Goal: Information Seeking & Learning: Learn about a topic

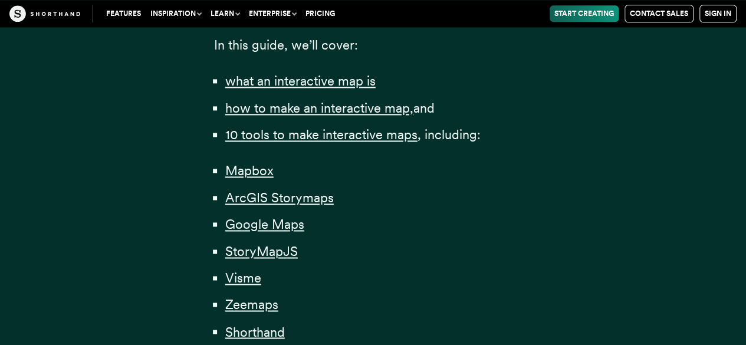
scroll to position [825, 0]
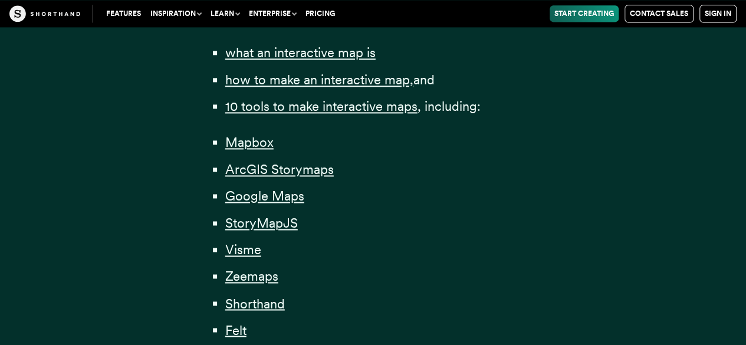
click at [305, 179] on li "ArcGIS Storymaps" at bounding box center [378, 170] width 307 height 22
click at [301, 173] on span "ArcGIS Storymaps" at bounding box center [279, 170] width 108 height 16
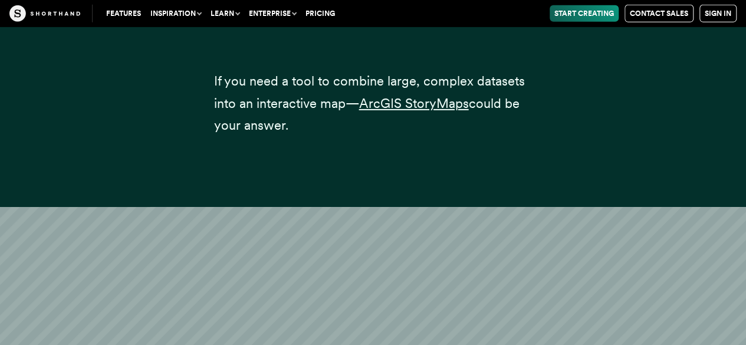
scroll to position [6342, 0]
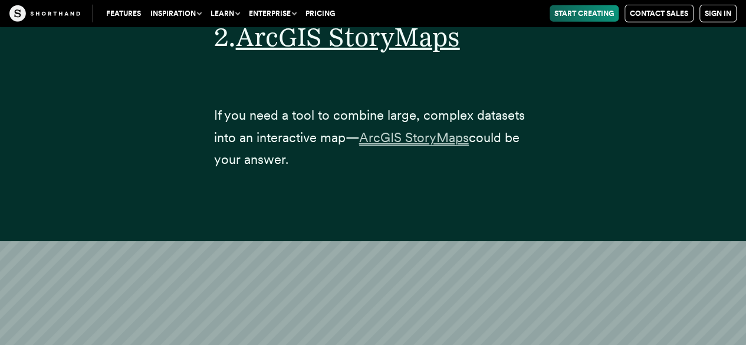
click at [411, 130] on span "ArcGIS StoryMaps" at bounding box center [414, 138] width 110 height 16
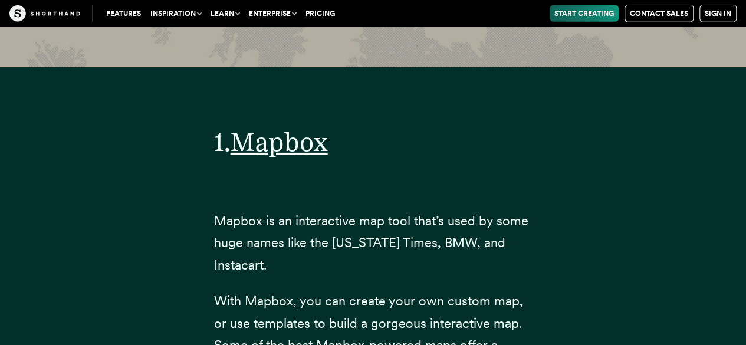
scroll to position [4102, 0]
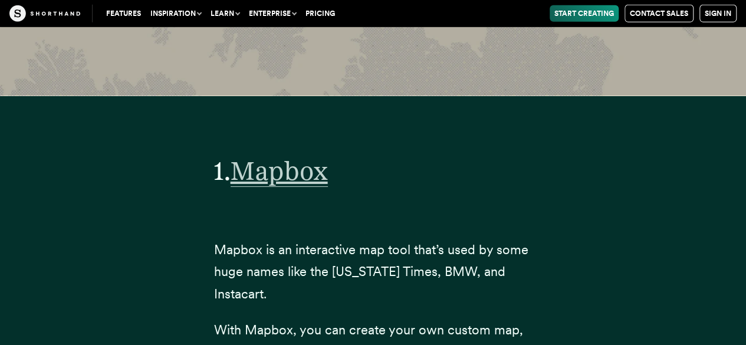
click at [292, 155] on span "Mapbox" at bounding box center [279, 171] width 97 height 32
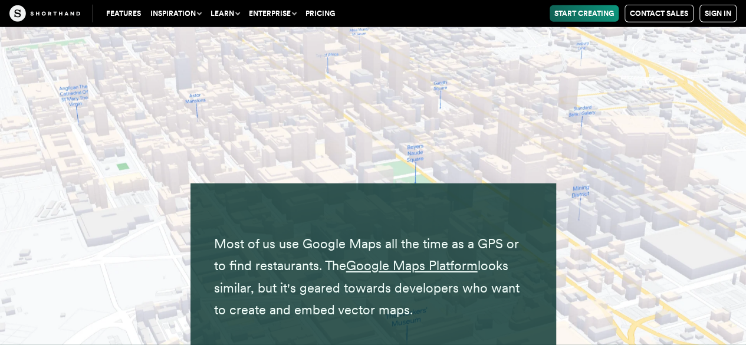
scroll to position [8583, 0]
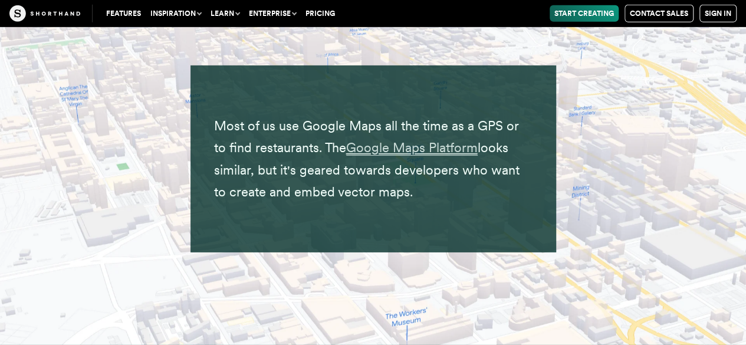
click at [380, 140] on span "Google Maps Platform" at bounding box center [411, 148] width 131 height 16
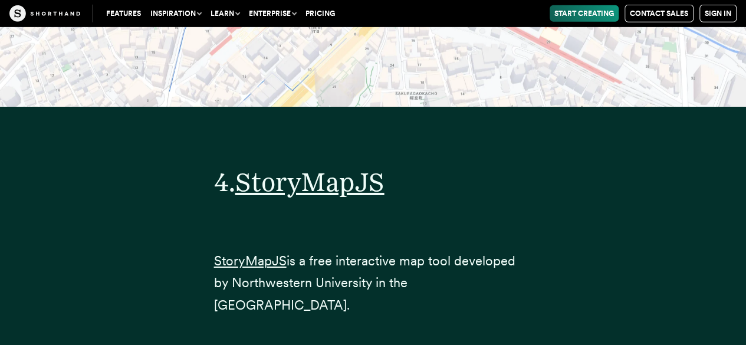
scroll to position [10941, 0]
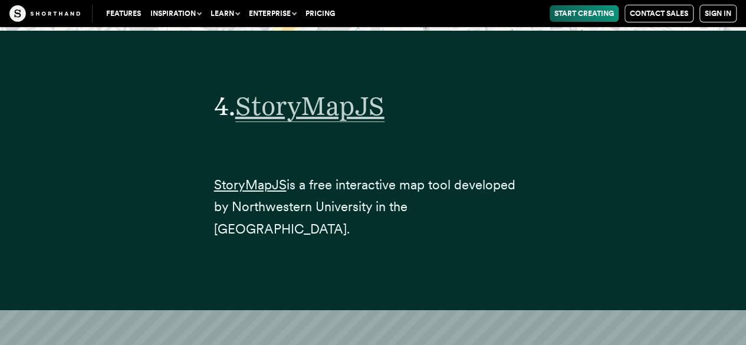
click at [276, 90] on span "StoryMapJS" at bounding box center [309, 106] width 149 height 32
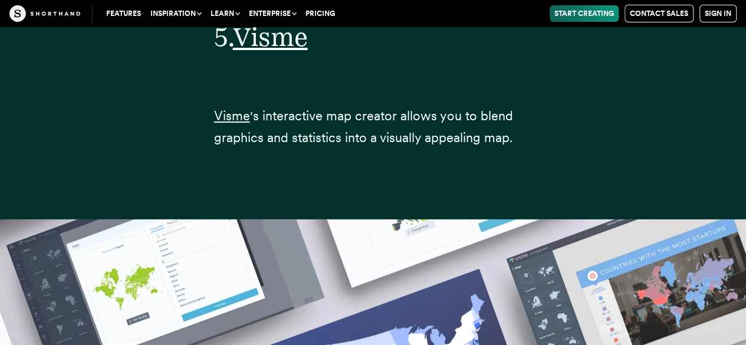
scroll to position [13240, 0]
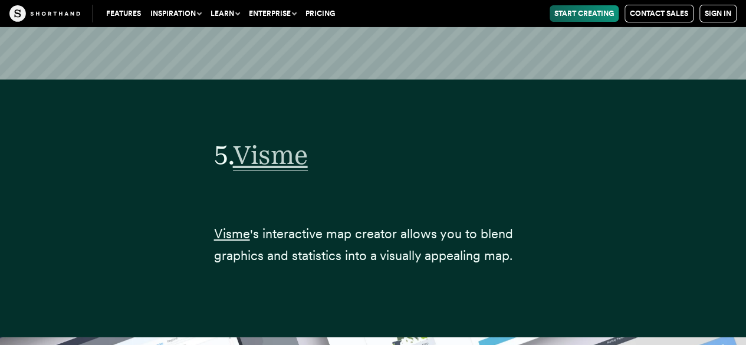
click at [292, 139] on span "Visme" at bounding box center [270, 155] width 75 height 32
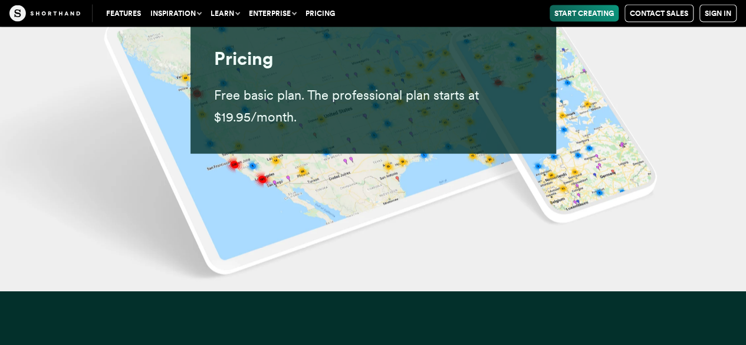
scroll to position [16895, 0]
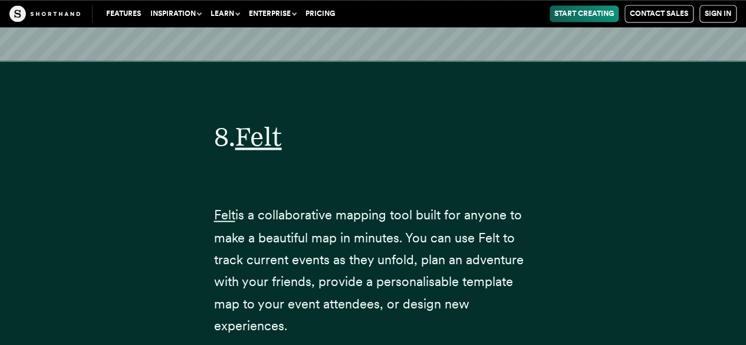
scroll to position [18782, 0]
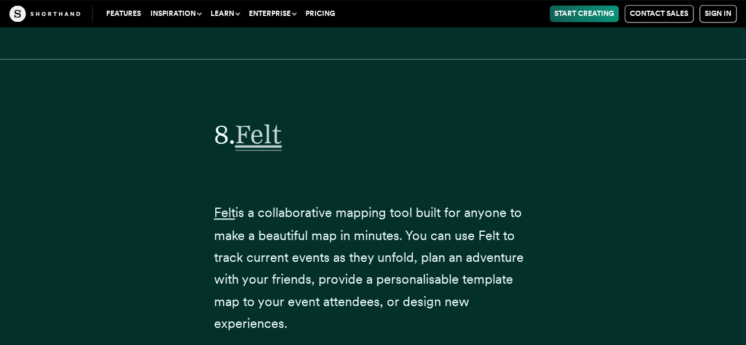
click at [267, 118] on span "Felt" at bounding box center [258, 134] width 47 height 32
